Goal: Navigation & Orientation: Find specific page/section

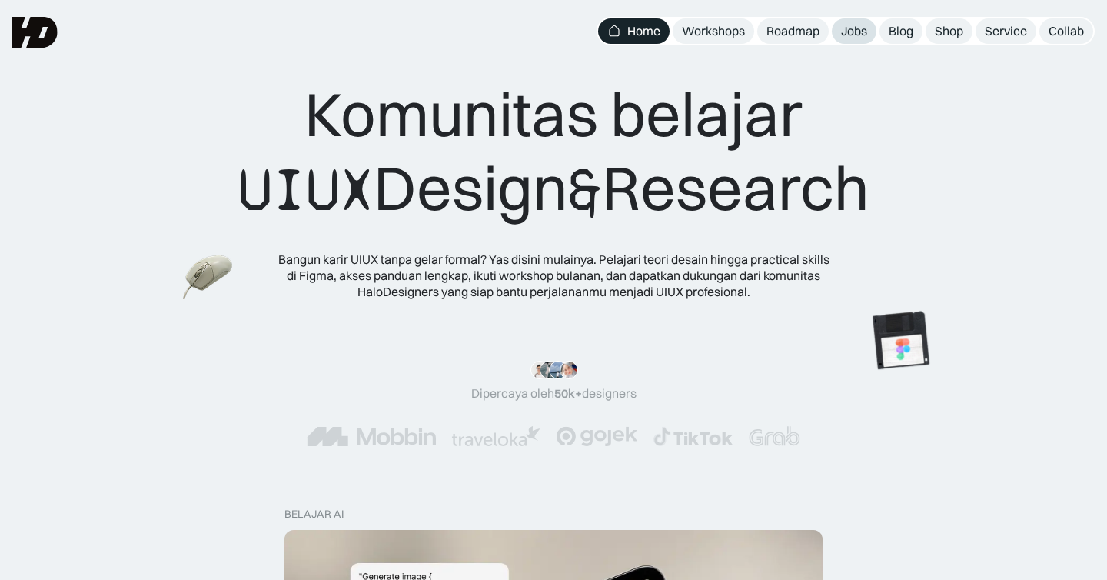
click at [851, 26] on div "Jobs" at bounding box center [854, 31] width 26 height 16
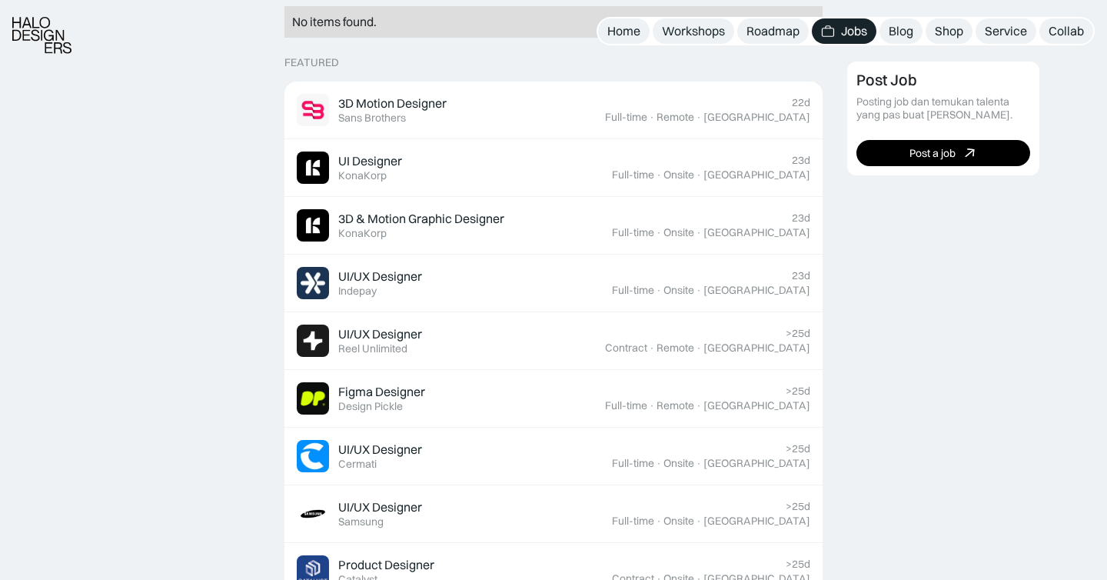
scroll to position [637, 0]
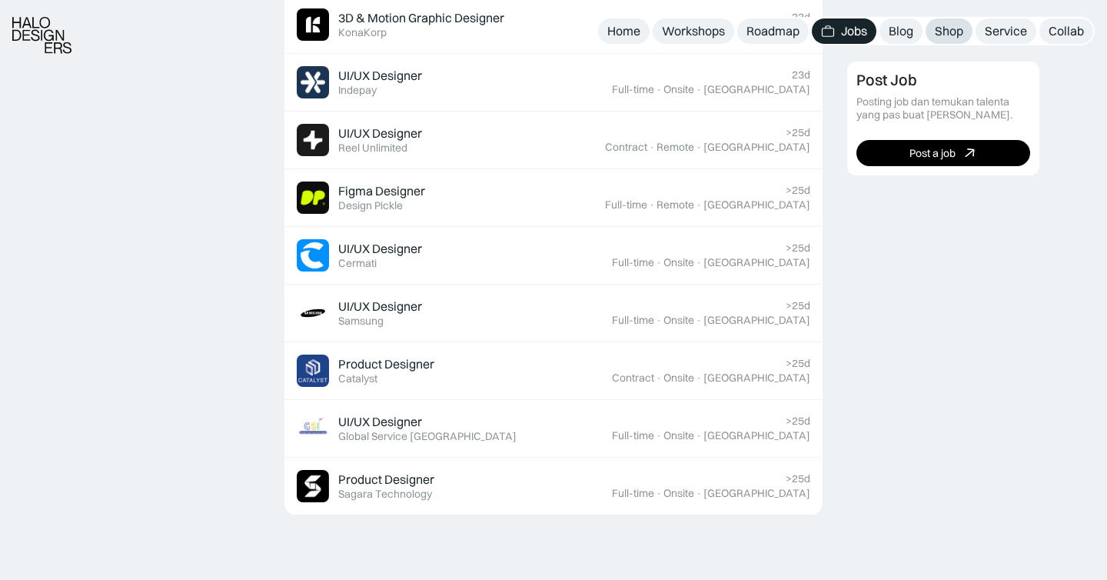
click at [947, 34] on div "Shop" at bounding box center [949, 31] width 28 height 16
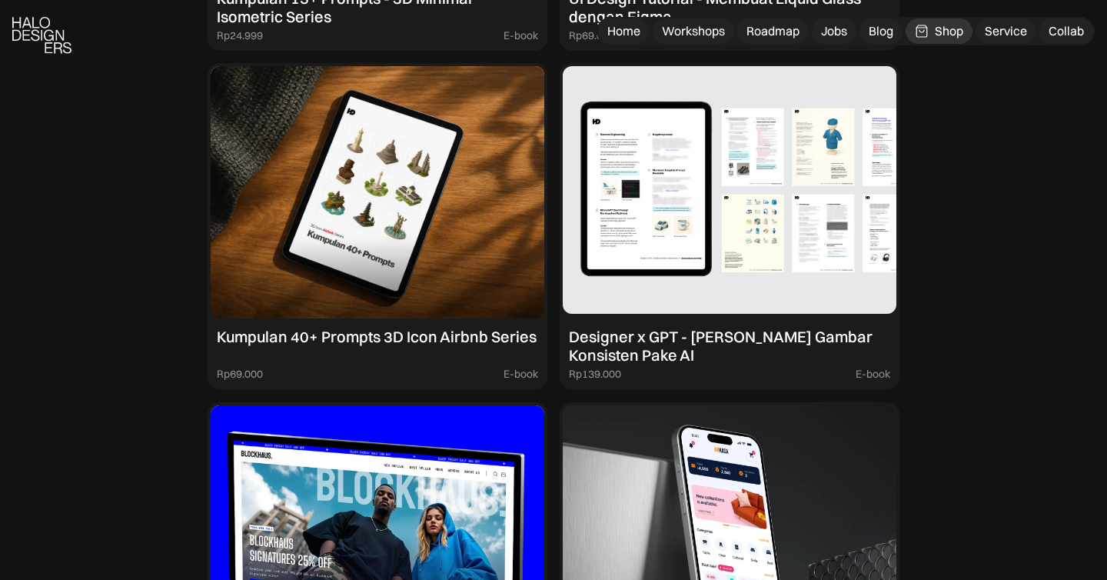
scroll to position [1750, 0]
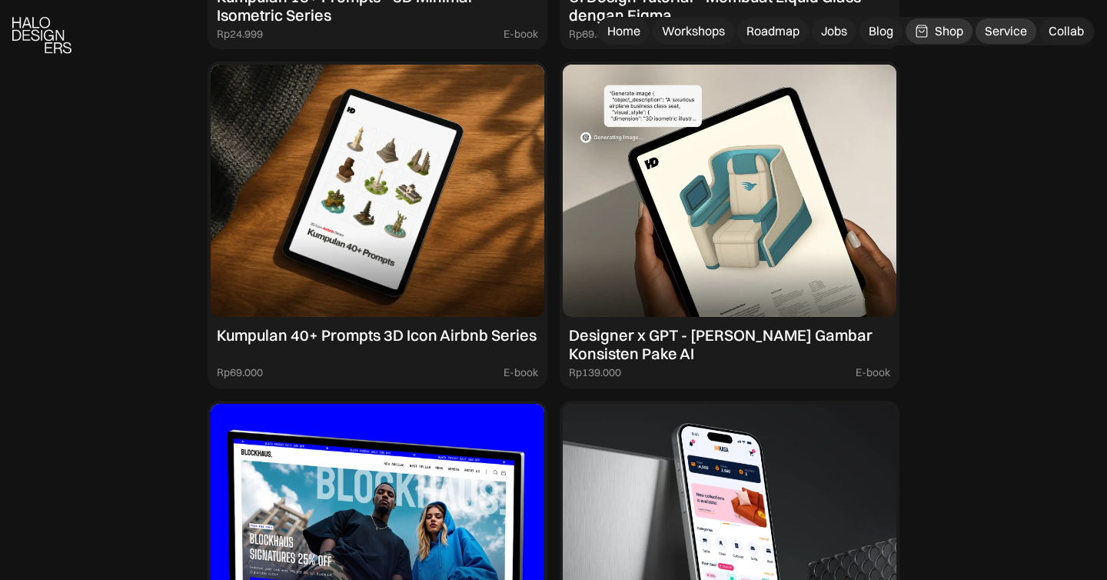
click at [989, 32] on div "Service" at bounding box center [1006, 31] width 42 height 16
